Goal: Task Accomplishment & Management: Use online tool/utility

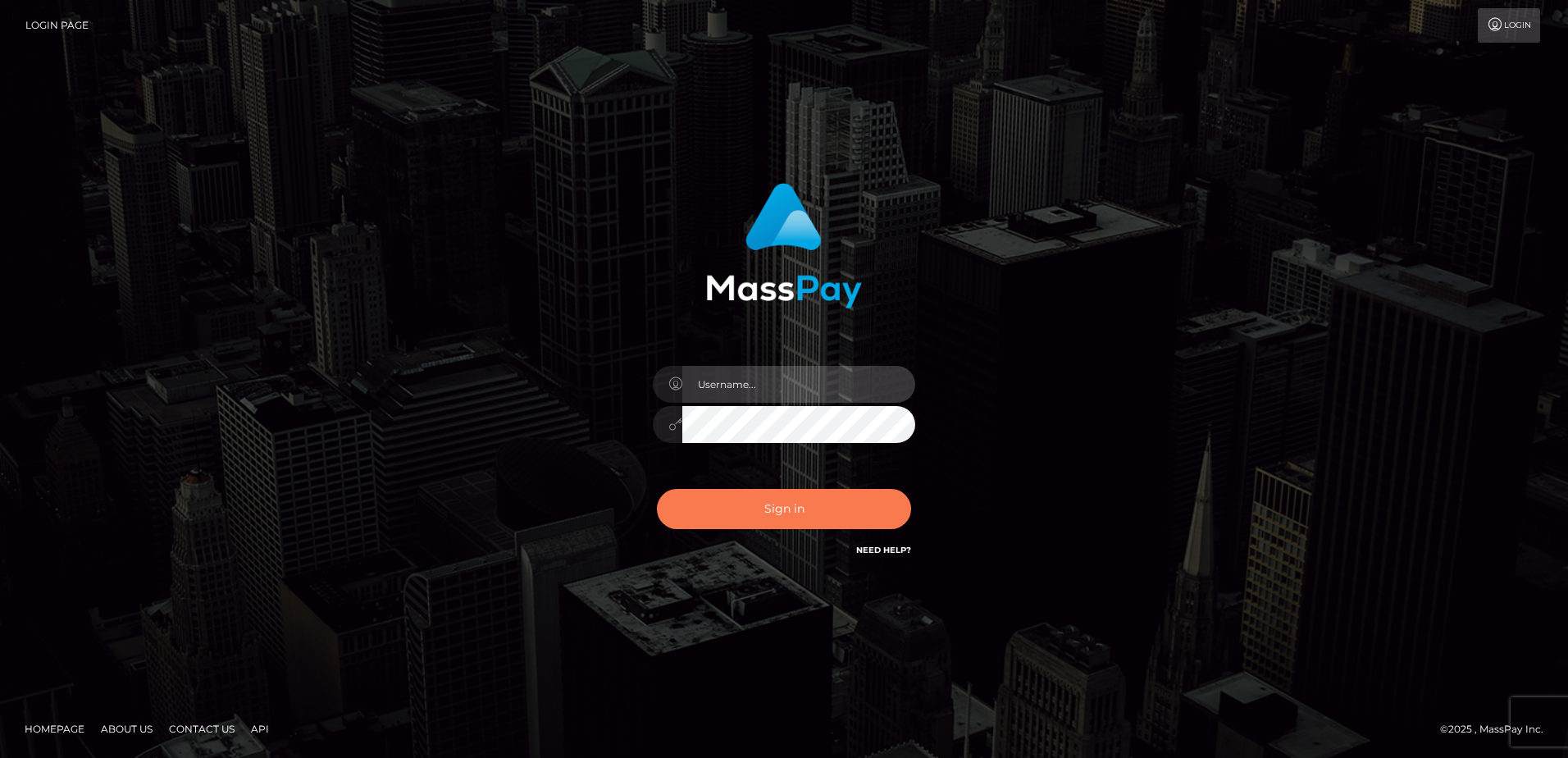
type input "alice.of"
click at [770, 507] on button "Sign in" at bounding box center [784, 509] width 254 height 40
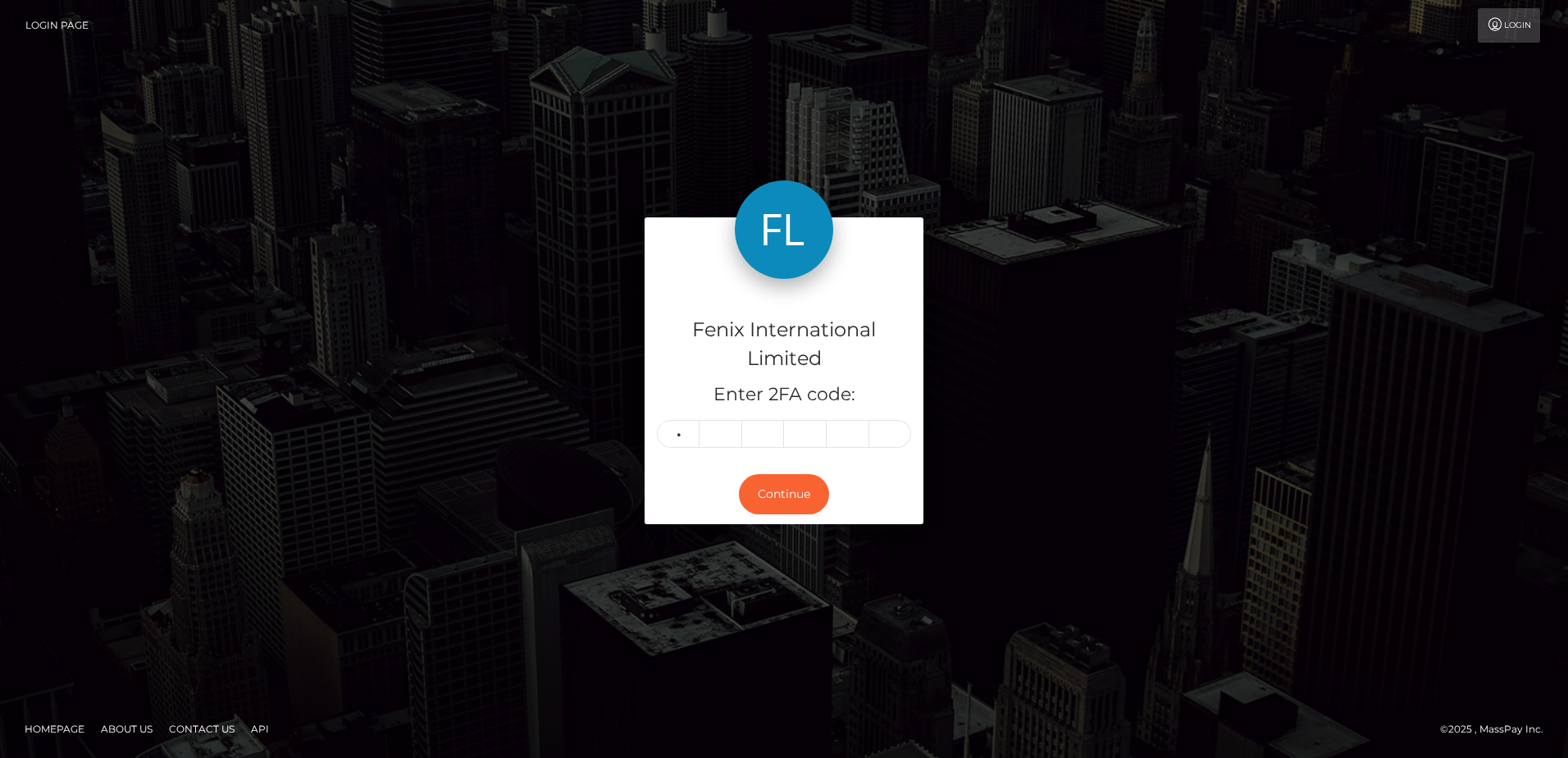
type input "8"
type input "0"
type input "1"
type input "0"
type input "8"
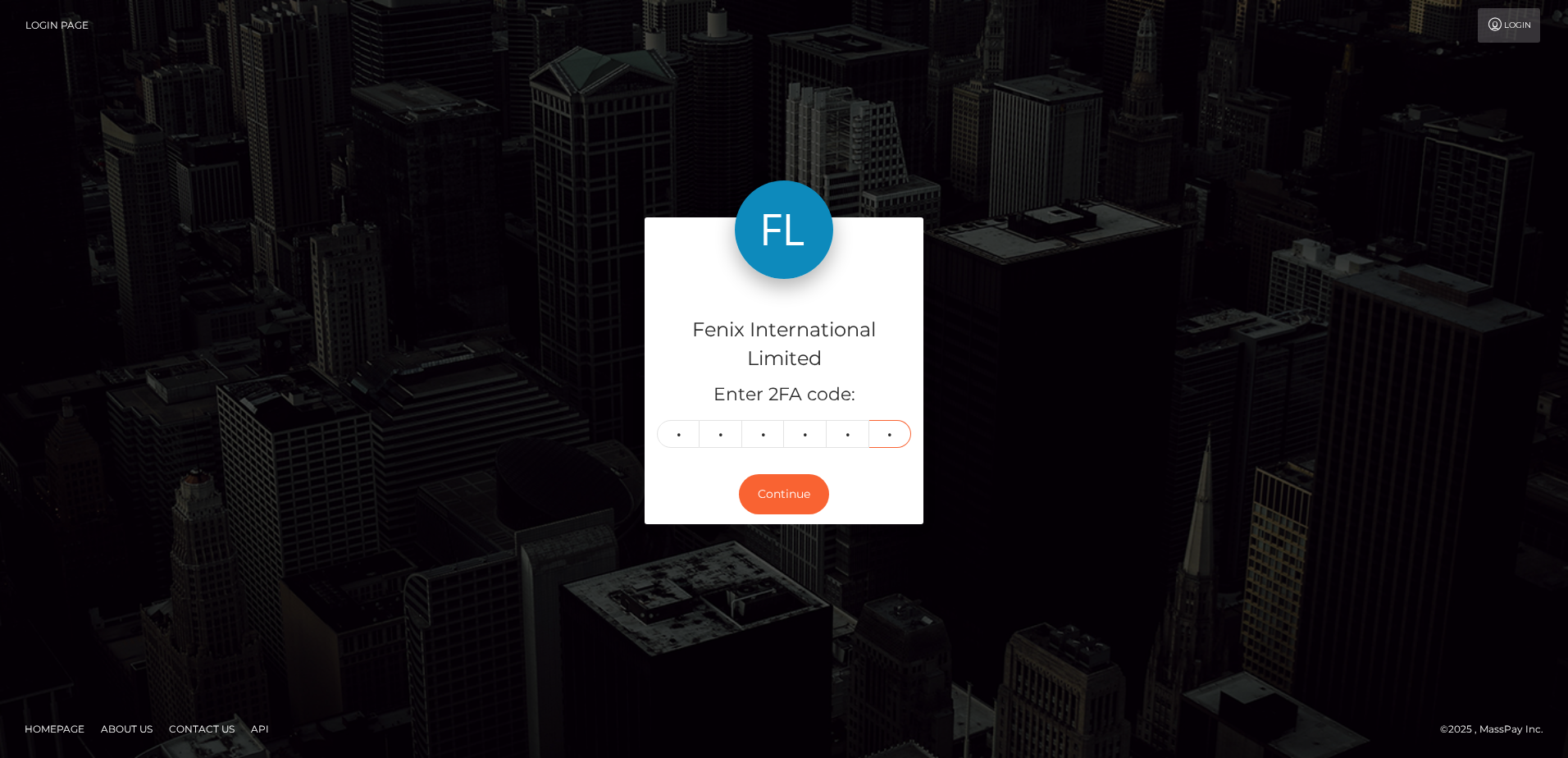
type input "3"
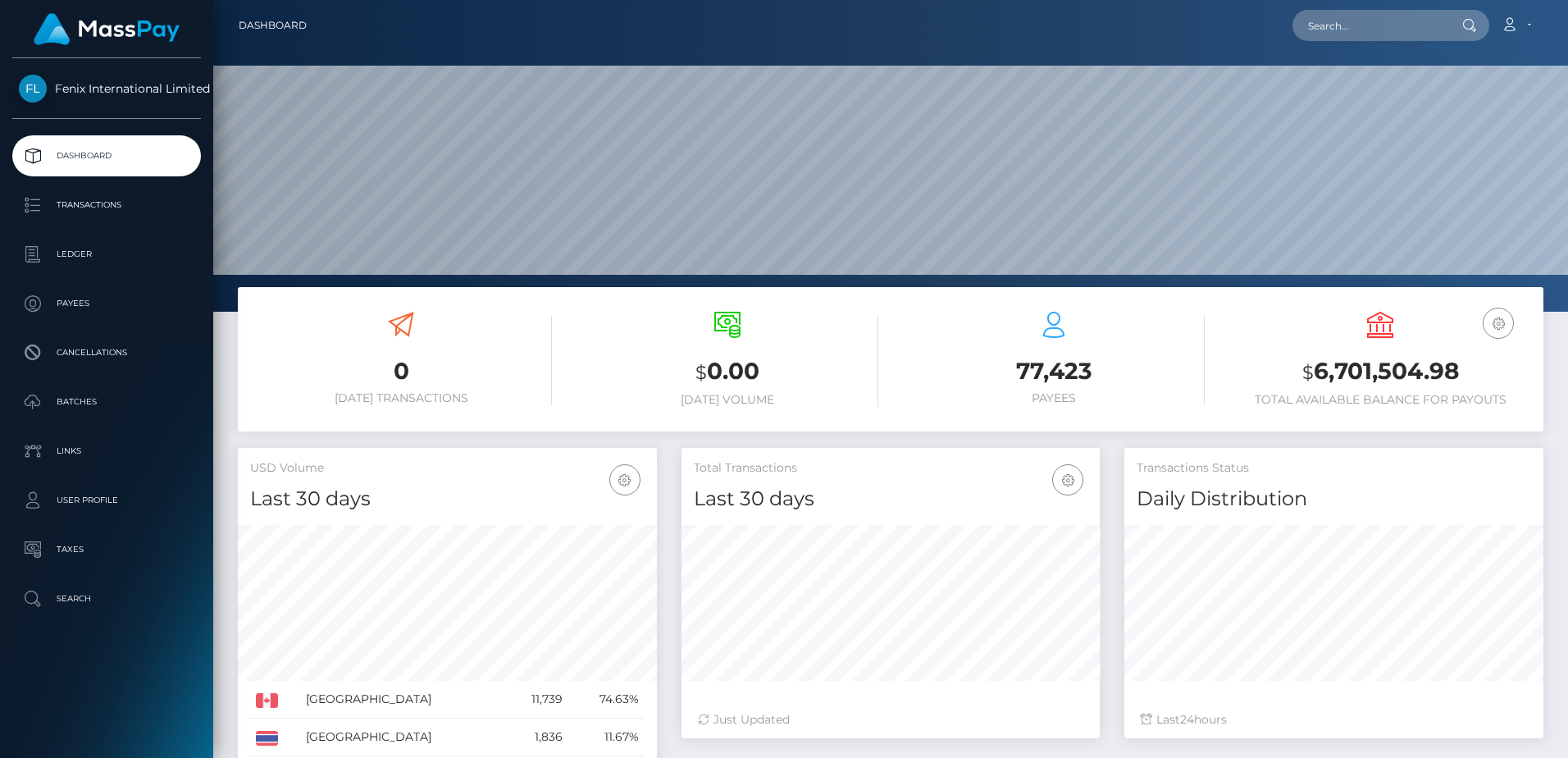
scroll to position [291, 418]
click at [117, 408] on p "Batches" at bounding box center [106, 402] width 175 height 25
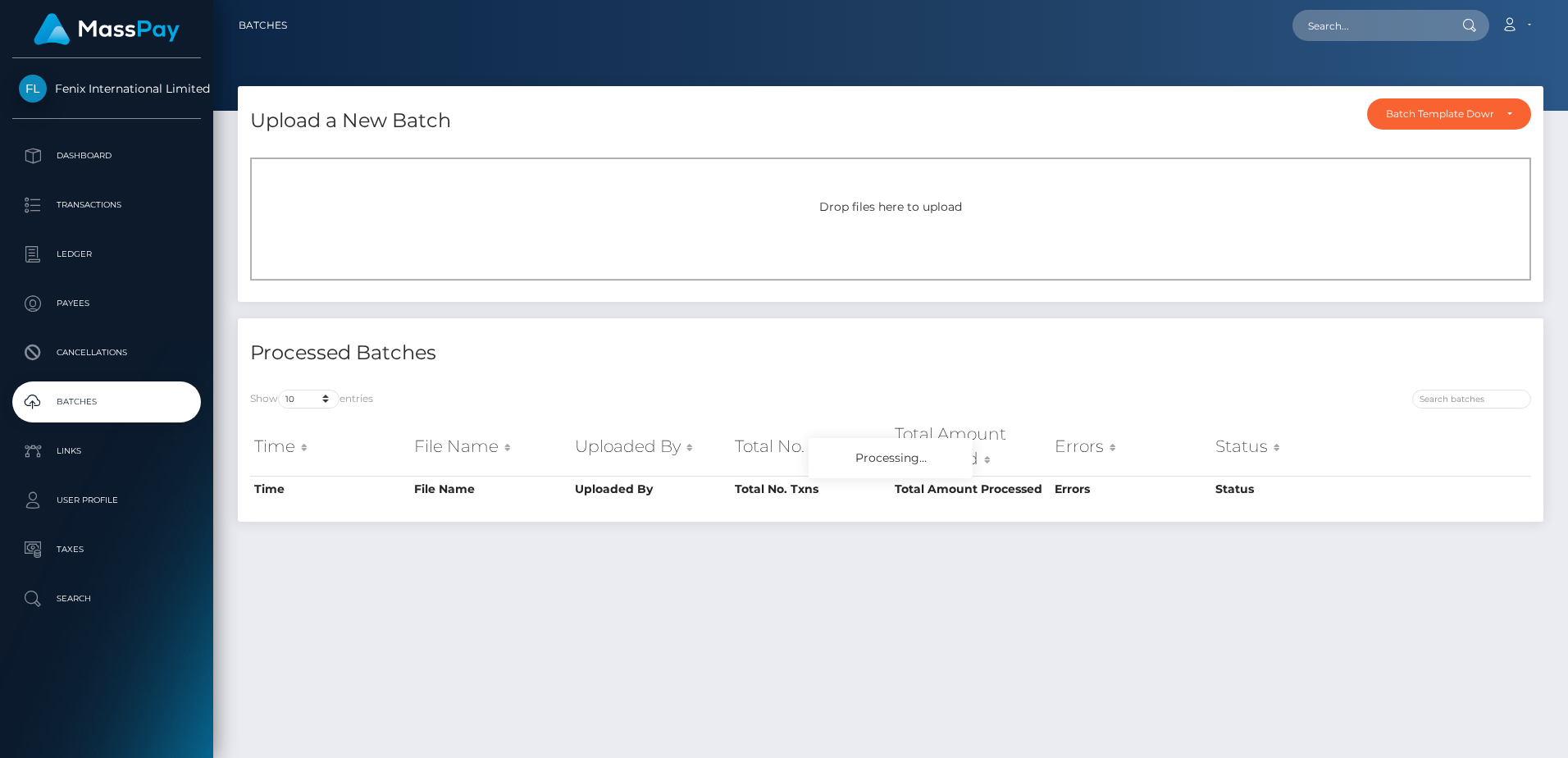
click at [1296, 220] on div "Drop files here to upload" at bounding box center [890, 219] width 1281 height 123
